Goal: Register for event/course

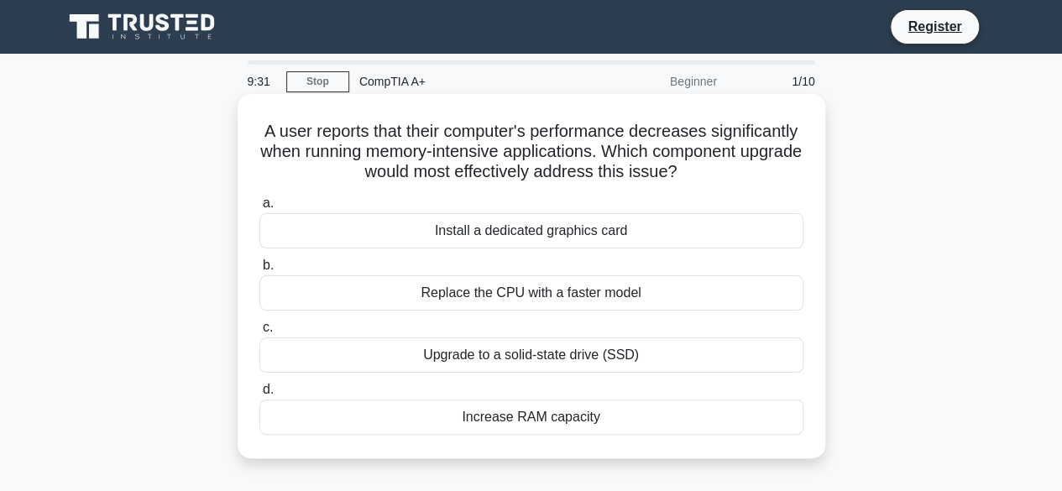
click at [515, 416] on div "Increase RAM capacity" at bounding box center [531, 417] width 544 height 35
click at [259, 395] on input "d. Increase RAM capacity" at bounding box center [259, 389] width 0 height 11
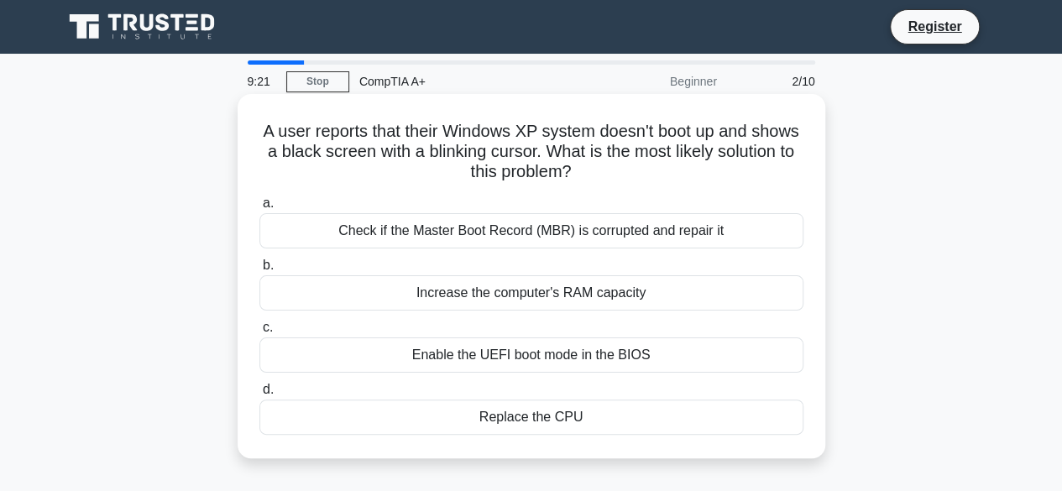
click at [527, 422] on div "Replace the CPU" at bounding box center [531, 417] width 544 height 35
click at [259, 395] on input "d. Replace the CPU" at bounding box center [259, 389] width 0 height 11
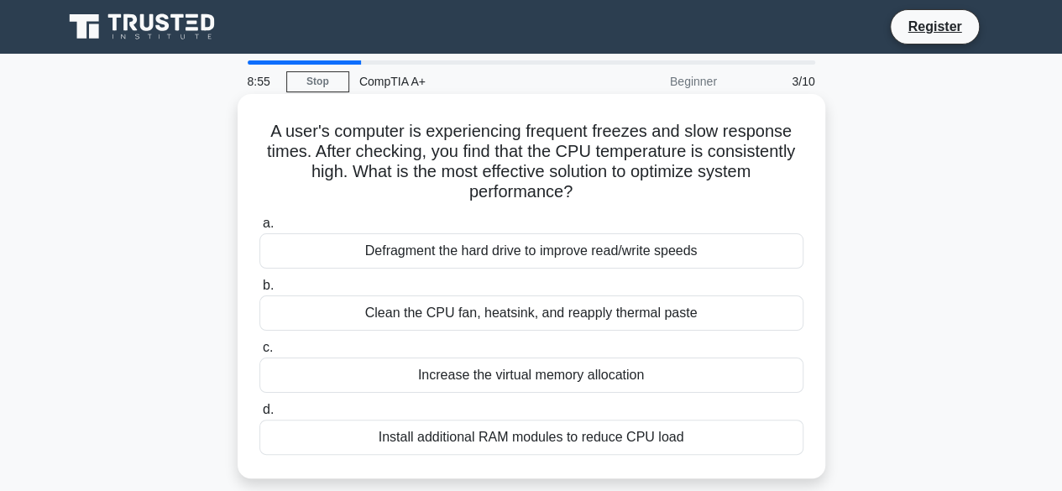
click at [550, 439] on div "Install additional RAM modules to reduce CPU load" at bounding box center [531, 437] width 544 height 35
click at [259, 416] on input "d. Install additional RAM modules to reduce CPU load" at bounding box center [259, 410] width 0 height 11
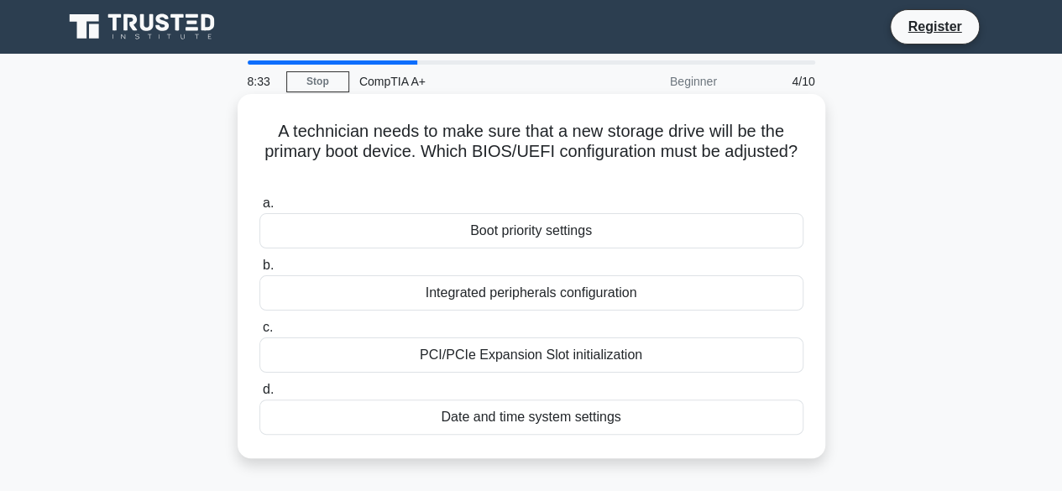
click at [544, 231] on div "Boot priority settings" at bounding box center [531, 230] width 544 height 35
click at [259, 209] on input "a. Boot priority settings" at bounding box center [259, 203] width 0 height 11
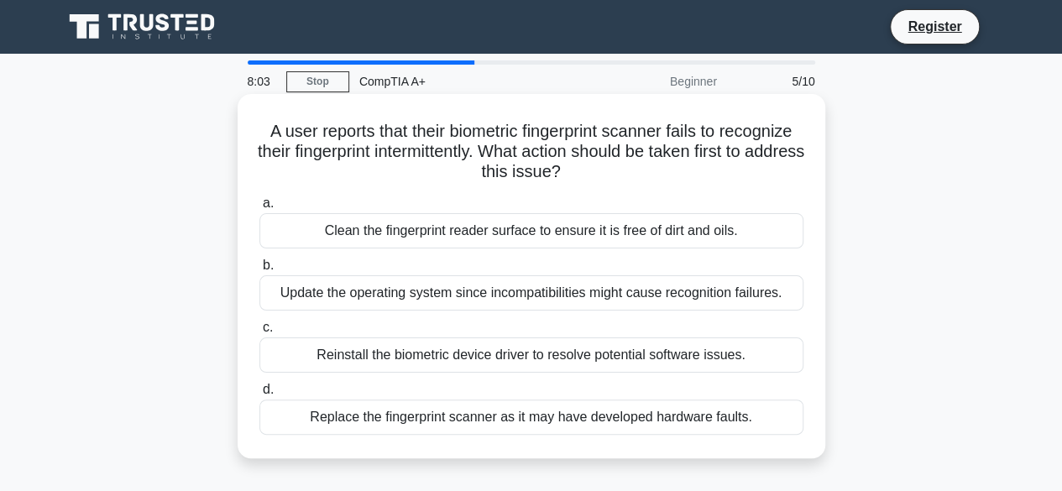
click at [430, 355] on div "Reinstall the biometric device driver to resolve potential software issues." at bounding box center [531, 354] width 544 height 35
click at [259, 333] on input "c. Reinstall the biometric device driver to resolve potential software issues." at bounding box center [259, 327] width 0 height 11
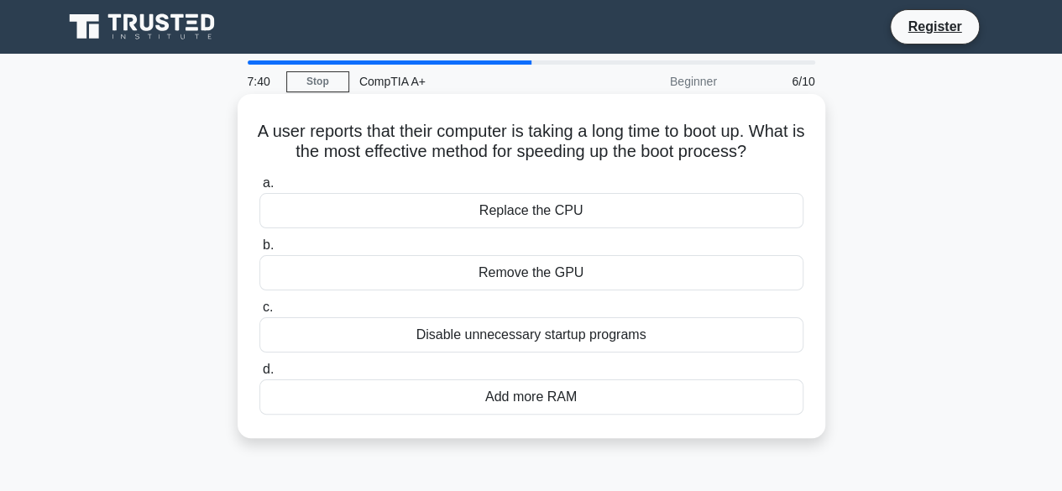
click at [508, 414] on div "Add more RAM" at bounding box center [531, 396] width 544 height 35
click at [259, 375] on input "d. Add more RAM" at bounding box center [259, 369] width 0 height 11
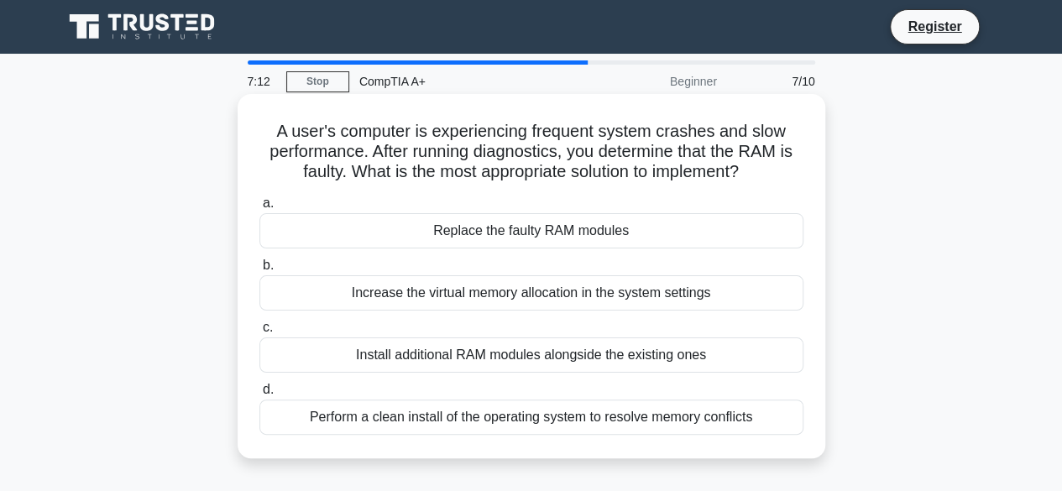
click at [502, 421] on div "Perform a clean install of the operating system to resolve memory conflicts" at bounding box center [531, 417] width 544 height 35
click at [259, 395] on input "d. Perform a clean install of the operating system to resolve memory conflicts" at bounding box center [259, 389] width 0 height 11
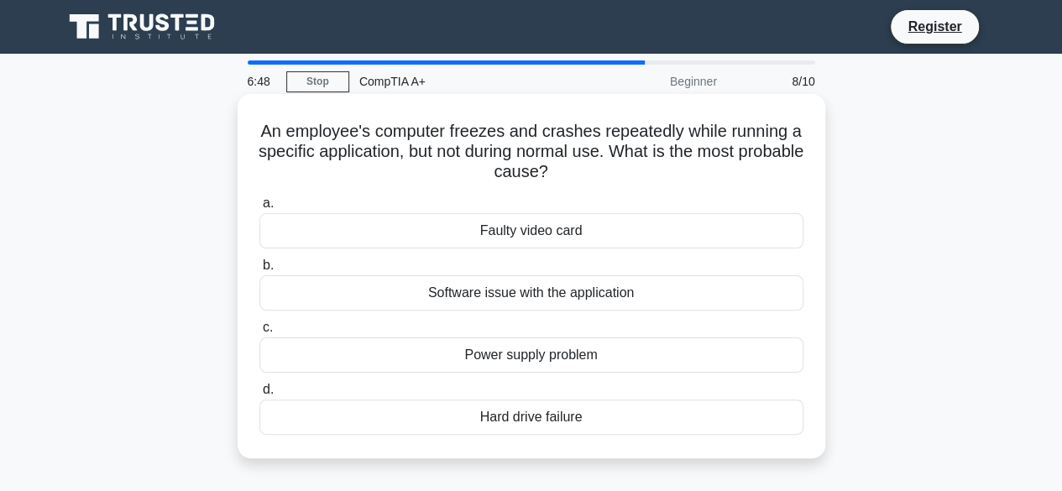
click at [540, 363] on div "Power supply problem" at bounding box center [531, 354] width 544 height 35
click at [259, 333] on input "c. Power supply problem" at bounding box center [259, 327] width 0 height 11
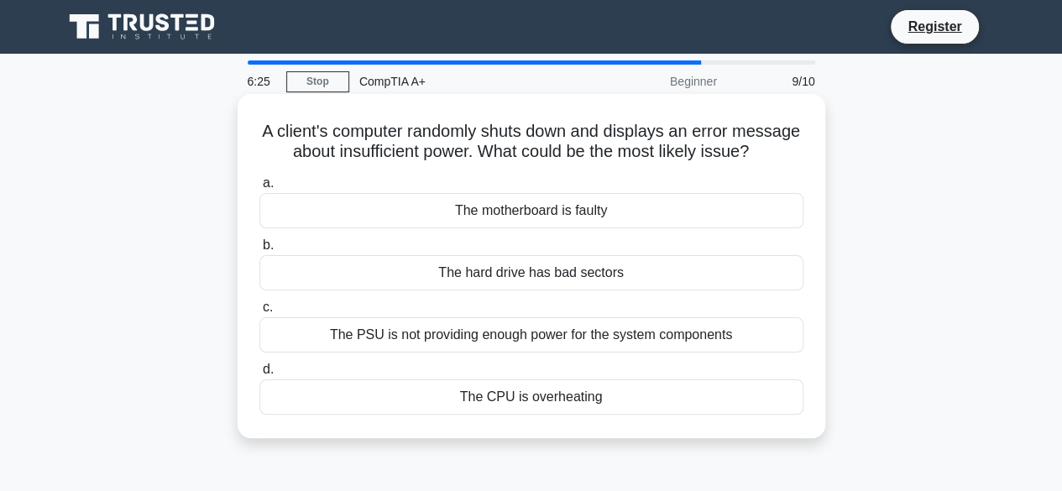
click at [587, 227] on div "The motherboard is faulty" at bounding box center [531, 210] width 544 height 35
click at [259, 189] on input "a. The motherboard is faulty" at bounding box center [259, 183] width 0 height 11
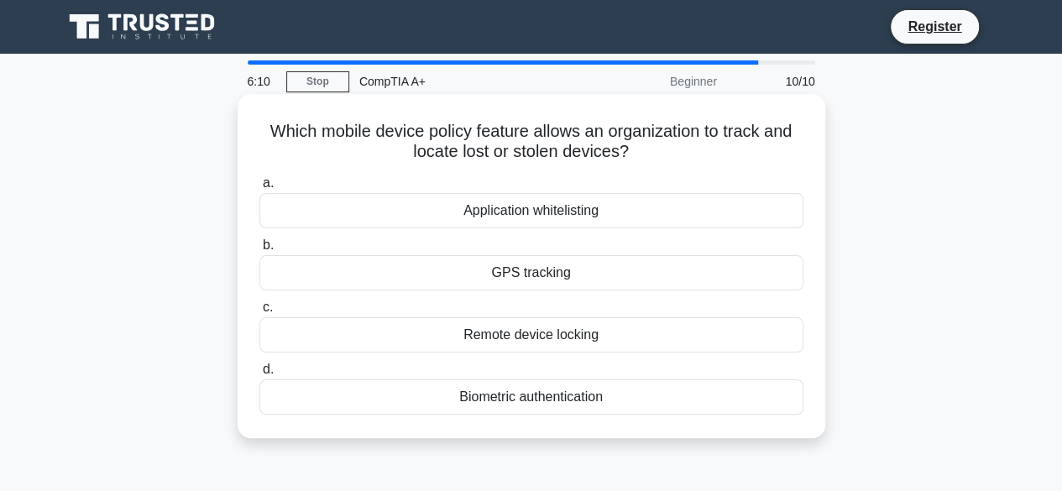
click at [545, 401] on div "Biometric authentication" at bounding box center [531, 396] width 544 height 35
click at [259, 375] on input "d. Biometric authentication" at bounding box center [259, 369] width 0 height 11
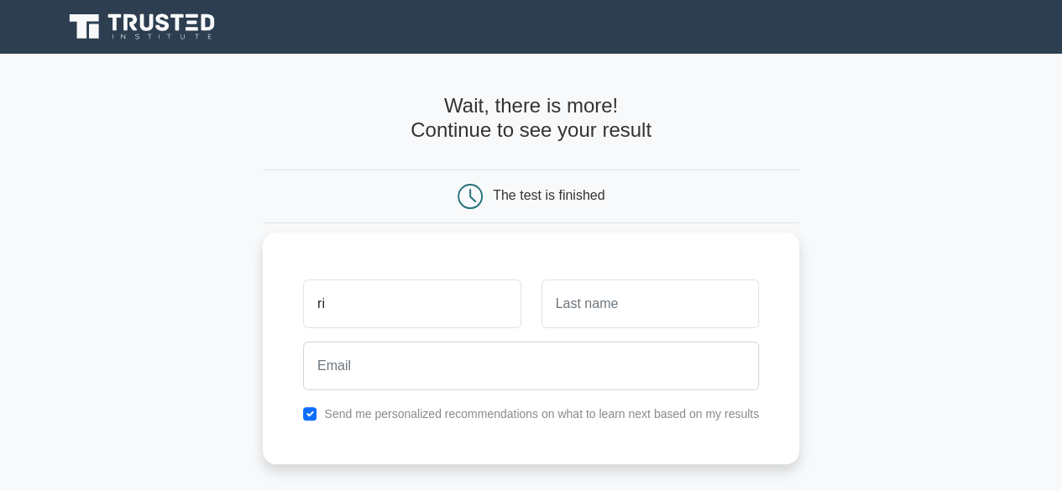
type input "r"
click at [603, 311] on input "text" at bounding box center [649, 304] width 217 height 49
click at [478, 400] on div "Send me personalized recommendations on what to learn next based on my results" at bounding box center [531, 349] width 536 height 232
